Goal: Find specific page/section: Find specific page/section

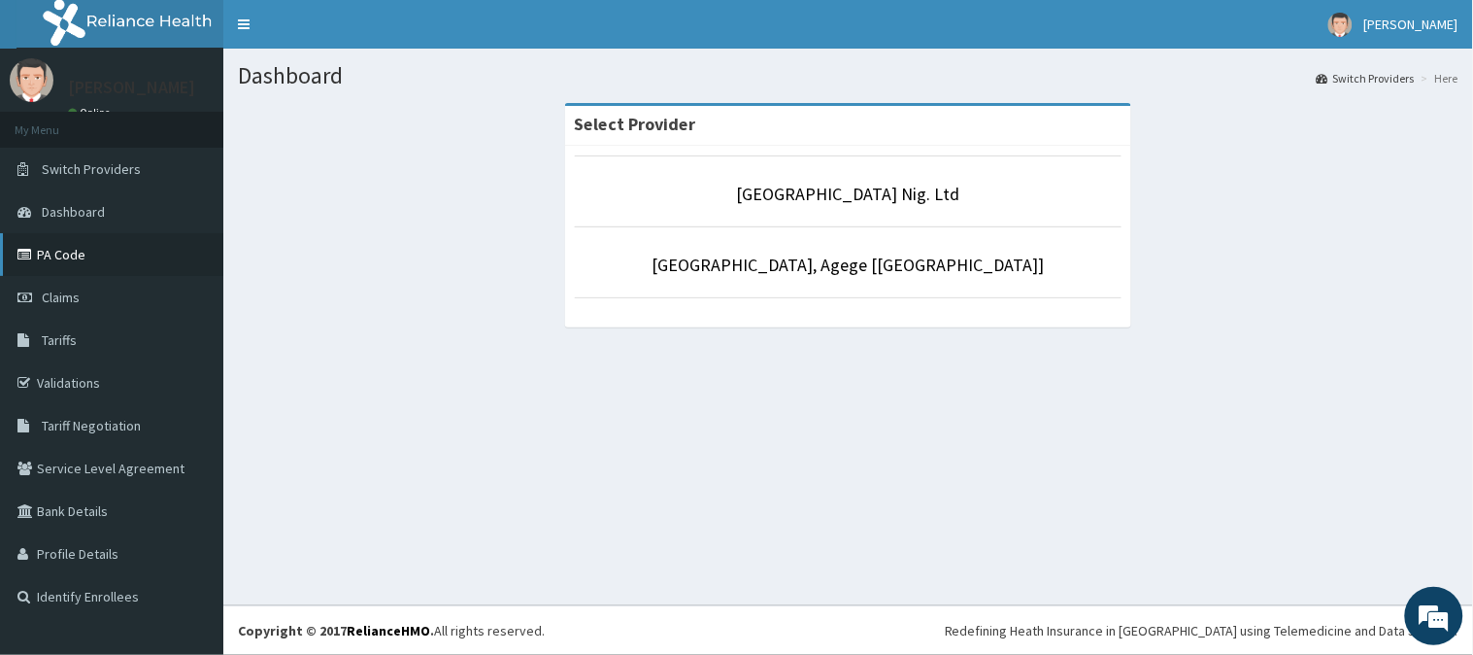
click at [73, 240] on link "PA Code" at bounding box center [111, 254] width 223 height 43
click at [93, 262] on link "PA Code" at bounding box center [111, 254] width 223 height 43
click at [47, 244] on link "PA Code" at bounding box center [111, 254] width 223 height 43
